Goal: Navigation & Orientation: Go to known website

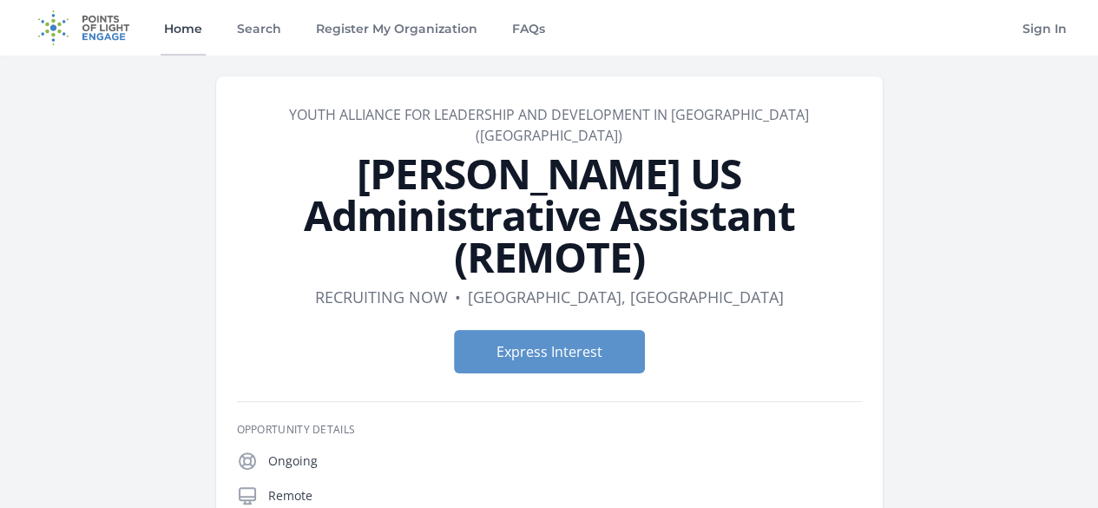
click at [172, 18] on link "Home" at bounding box center [183, 28] width 45 height 56
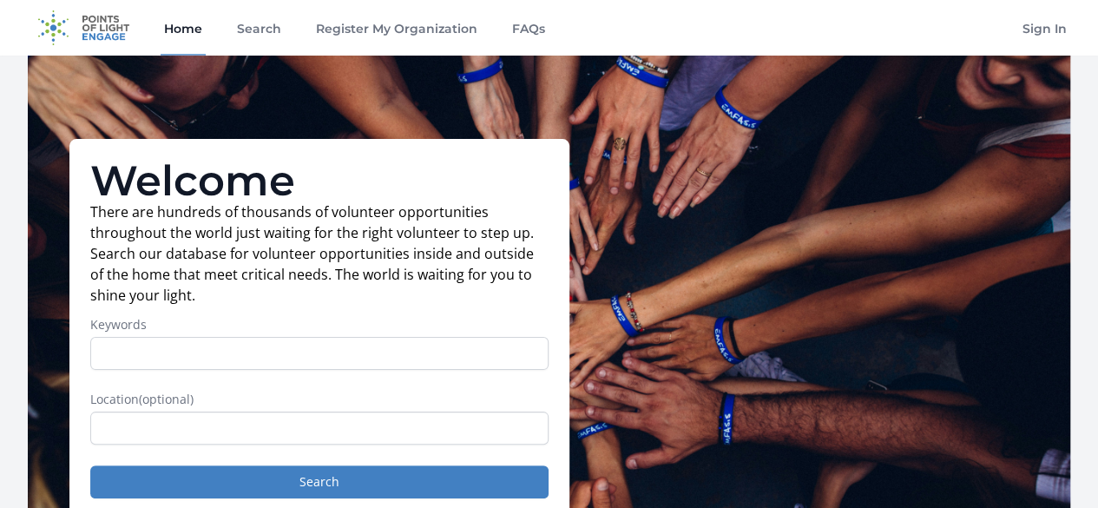
click at [87, 29] on img at bounding box center [84, 28] width 112 height 56
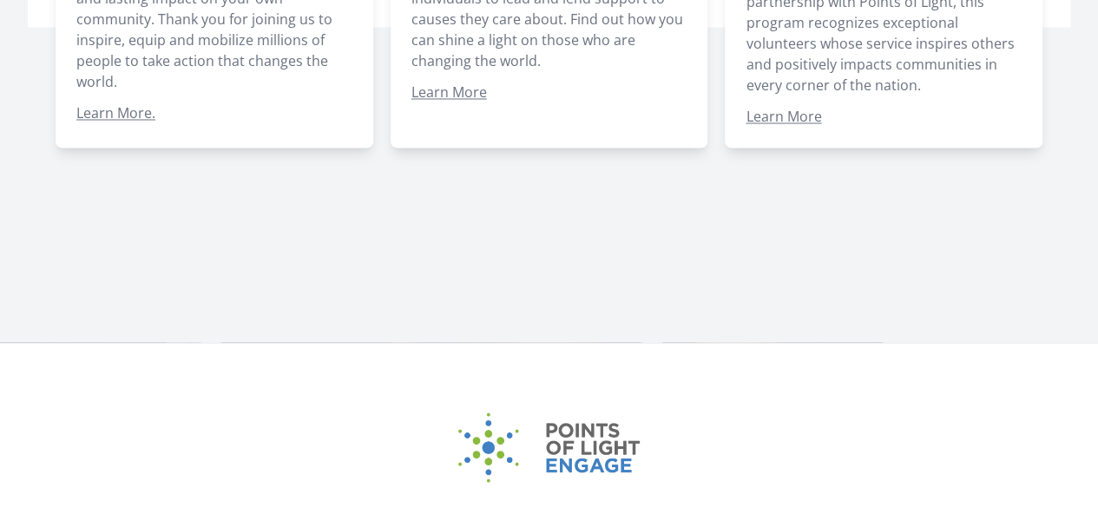
scroll to position [1659, 0]
